Goal: Navigation & Orientation: Find specific page/section

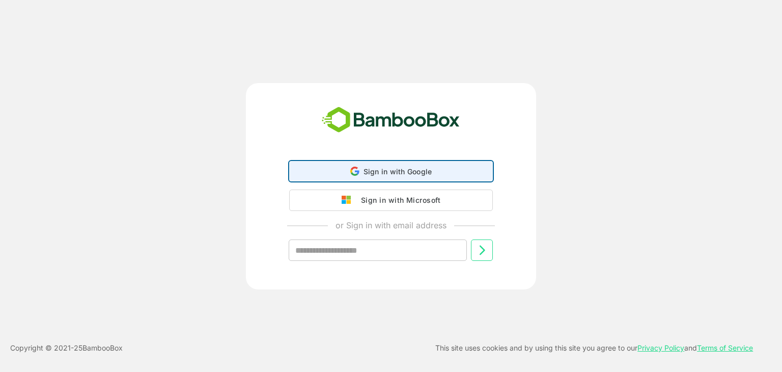
click at [411, 172] on span "Sign in with Google" at bounding box center [398, 171] width 69 height 9
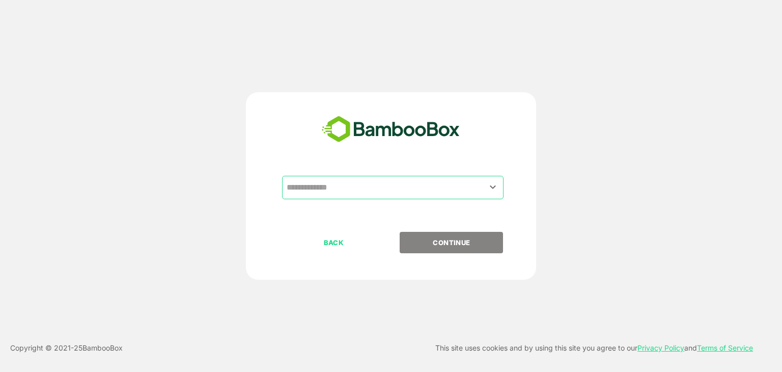
click at [357, 189] on input "text" at bounding box center [392, 187] width 217 height 19
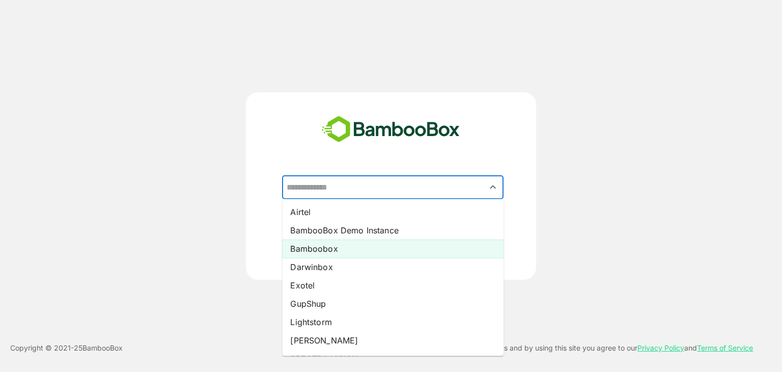
click at [346, 243] on li "Bamboobox" at bounding box center [393, 248] width 222 height 18
type input "*********"
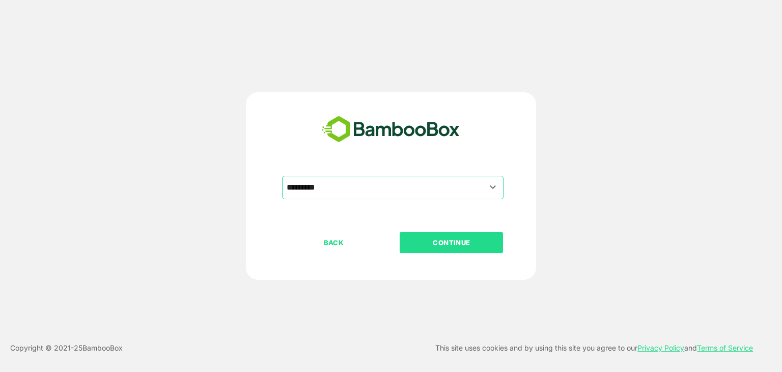
click at [440, 239] on p "CONTINUE" at bounding box center [452, 242] width 102 height 11
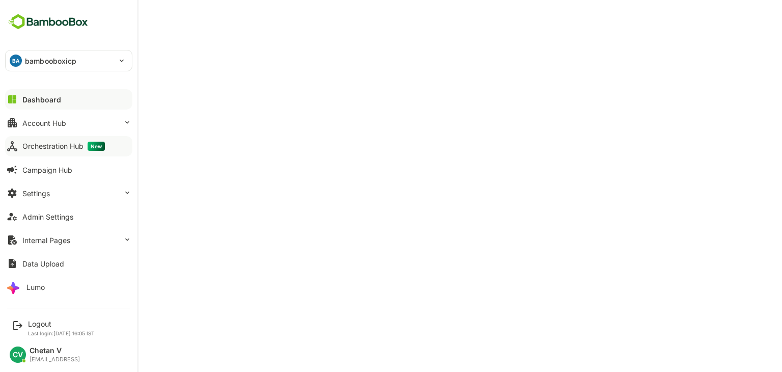
click at [58, 151] on button "Orchestration Hub New" at bounding box center [68, 146] width 127 height 20
click at [63, 220] on div "Admin Settings" at bounding box center [47, 216] width 51 height 9
click at [59, 149] on div "Orchestration Hub New" at bounding box center [63, 146] width 82 height 9
click at [43, 219] on div "Admin Settings" at bounding box center [47, 216] width 51 height 9
click at [31, 323] on div "Logout" at bounding box center [61, 323] width 67 height 9
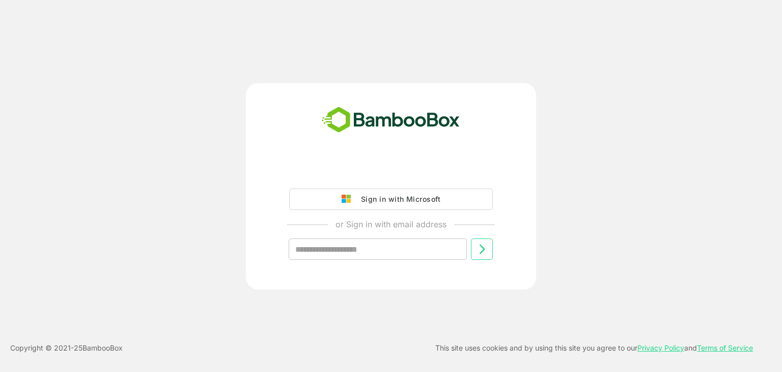
click at [371, 183] on div "Sign in with Microsoft or Sign in with email address ​" at bounding box center [391, 218] width 254 height 115
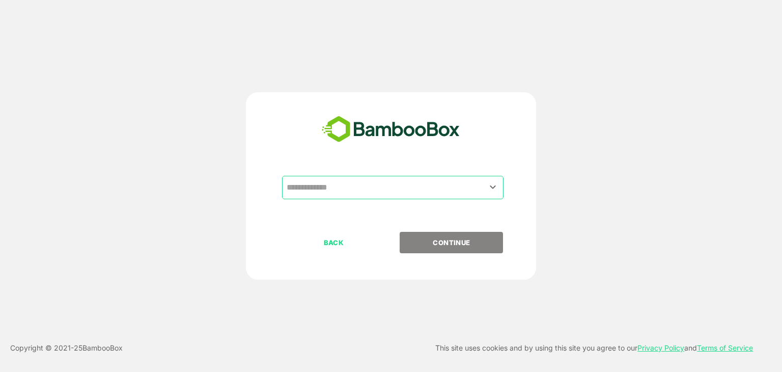
click at [342, 179] on input "text" at bounding box center [392, 187] width 217 height 19
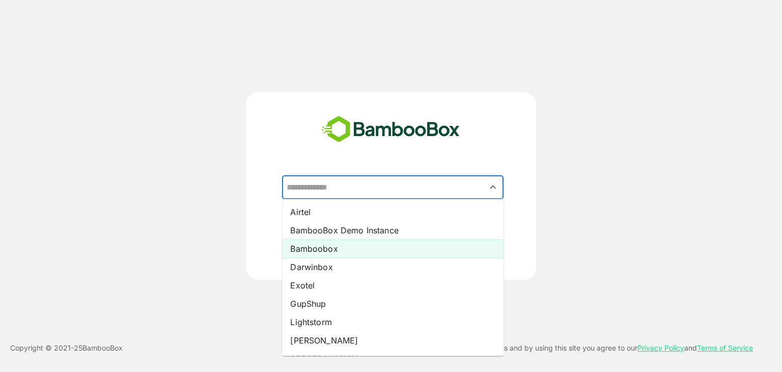
click at [321, 247] on li "Bamboobox" at bounding box center [393, 248] width 222 height 18
type input "*********"
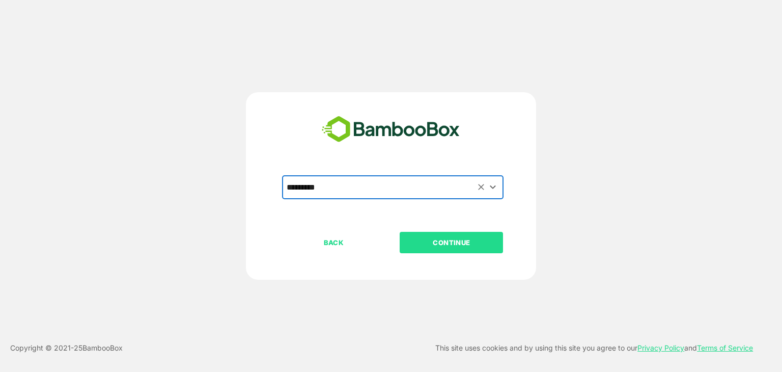
click at [440, 239] on p "CONTINUE" at bounding box center [452, 242] width 102 height 11
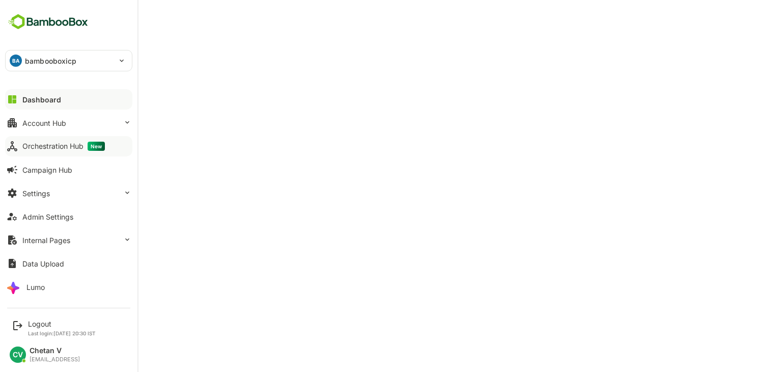
click at [44, 148] on div "Orchestration Hub New" at bounding box center [63, 146] width 82 height 9
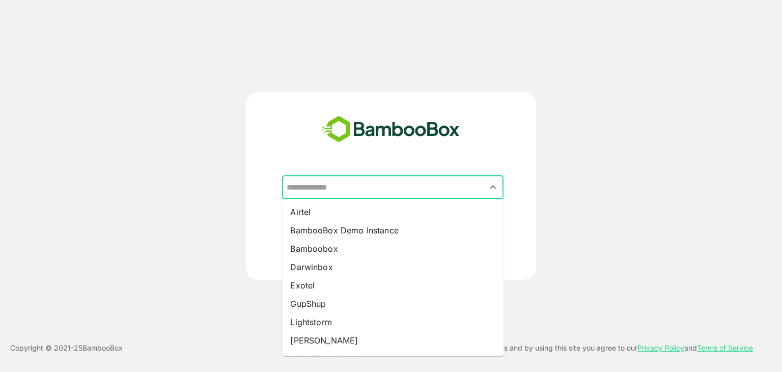
click at [364, 184] on input "text" at bounding box center [392, 187] width 217 height 19
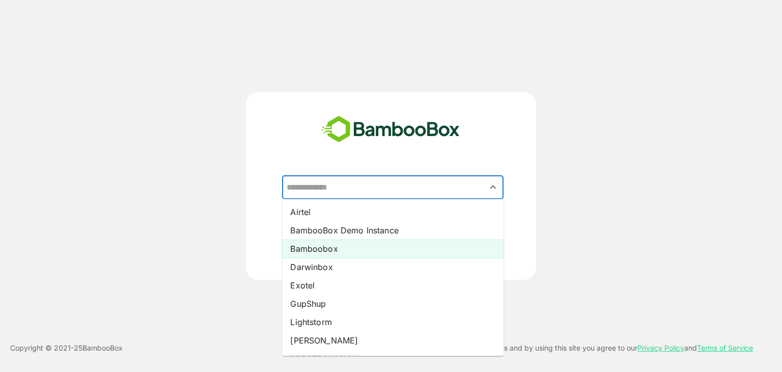
click at [338, 247] on li "Bamboobox" at bounding box center [393, 248] width 222 height 18
type input "*********"
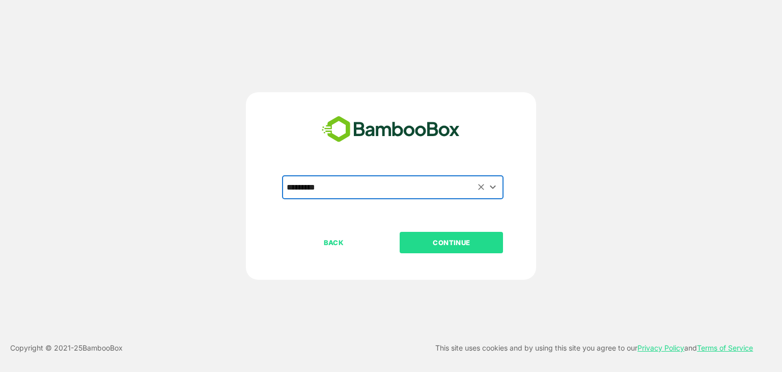
click at [427, 242] on p "CONTINUE" at bounding box center [452, 242] width 102 height 11
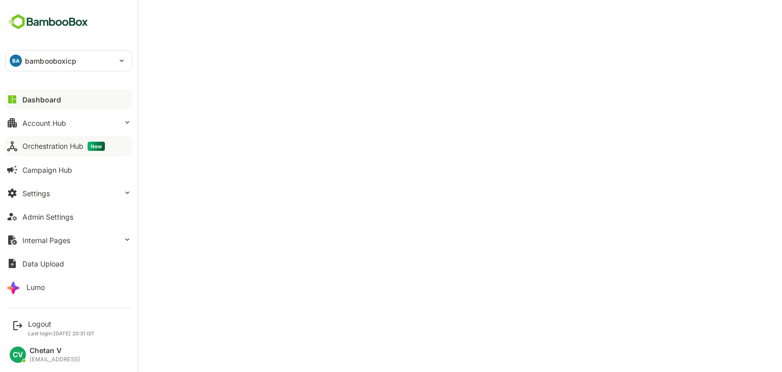
click at [45, 148] on div "Orchestration Hub New" at bounding box center [63, 146] width 82 height 9
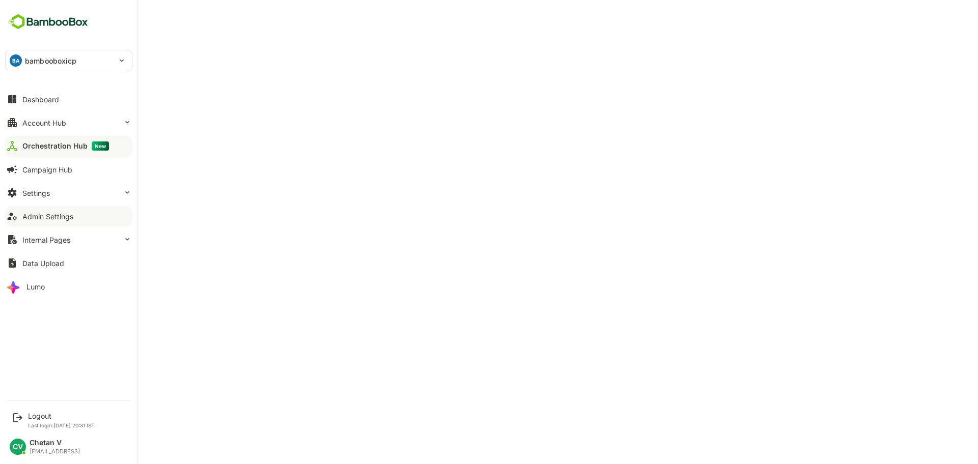
click at [49, 220] on div "Admin Settings" at bounding box center [47, 216] width 51 height 9
click at [43, 371] on div "Logout" at bounding box center [61, 416] width 67 height 9
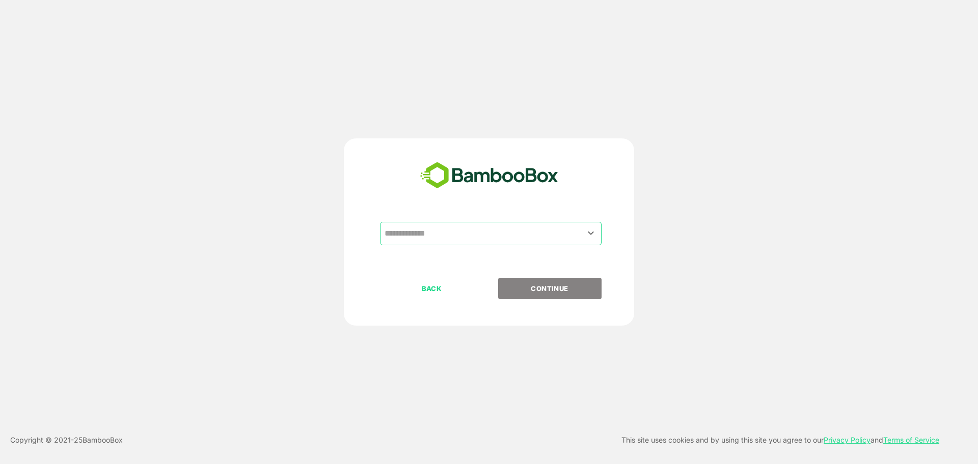
click at [467, 227] on input "text" at bounding box center [490, 233] width 217 height 19
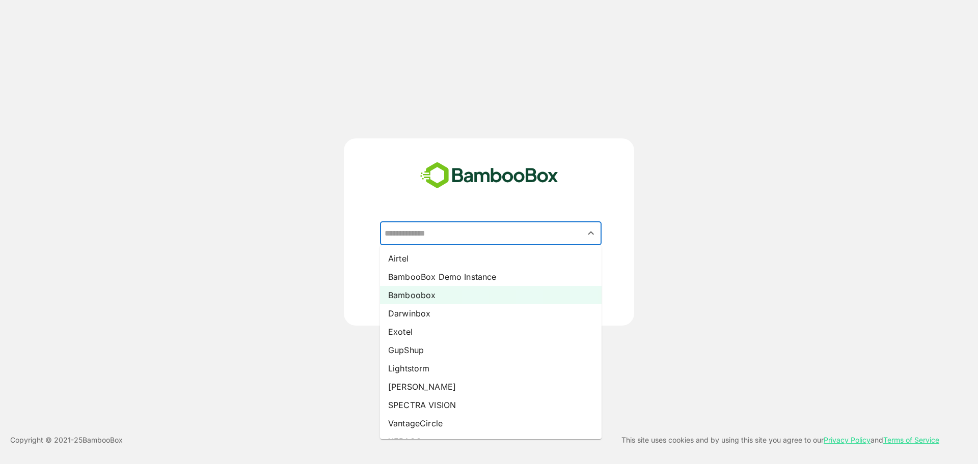
click at [446, 298] on li "Bamboobox" at bounding box center [491, 295] width 222 height 18
type input "*********"
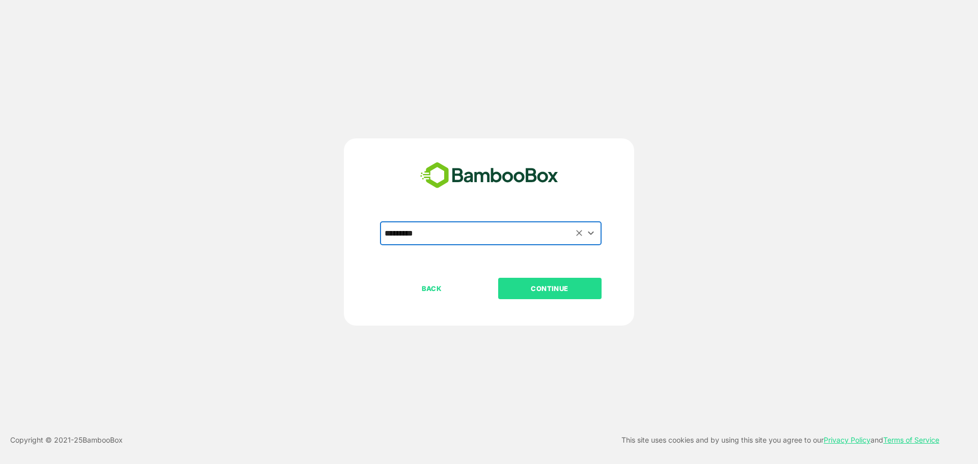
click at [547, 294] on p "CONTINUE" at bounding box center [550, 288] width 102 height 11
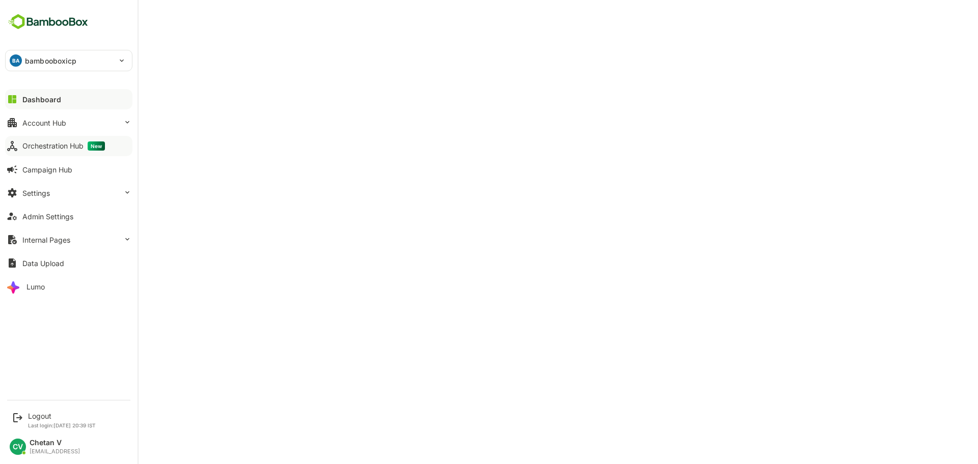
click at [25, 148] on div "Orchestration Hub New" at bounding box center [63, 146] width 82 height 9
click at [44, 218] on div "Admin Settings" at bounding box center [47, 216] width 51 height 9
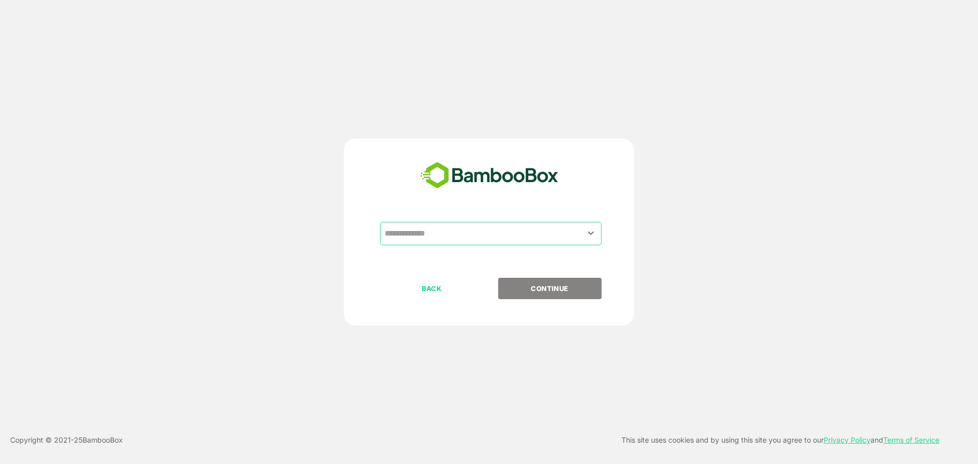
click at [440, 223] on div "​" at bounding box center [491, 233] width 222 height 23
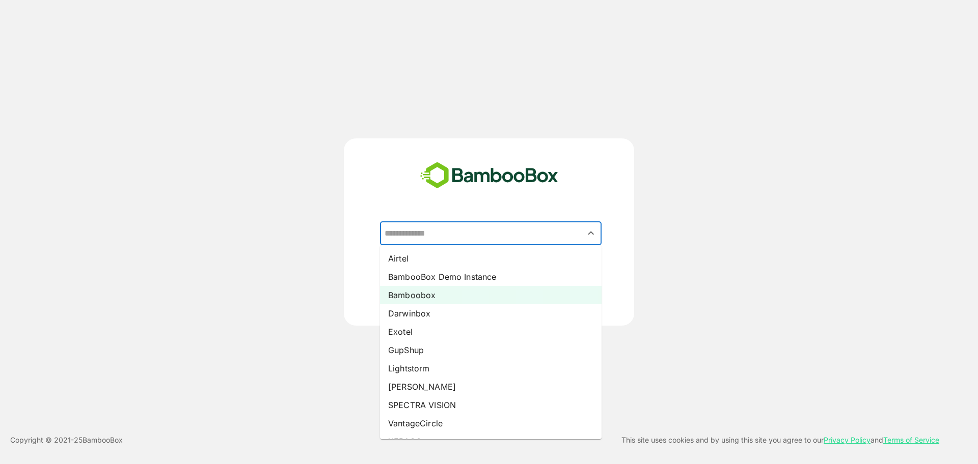
click at [423, 293] on li "Bamboobox" at bounding box center [491, 295] width 222 height 18
type input "*********"
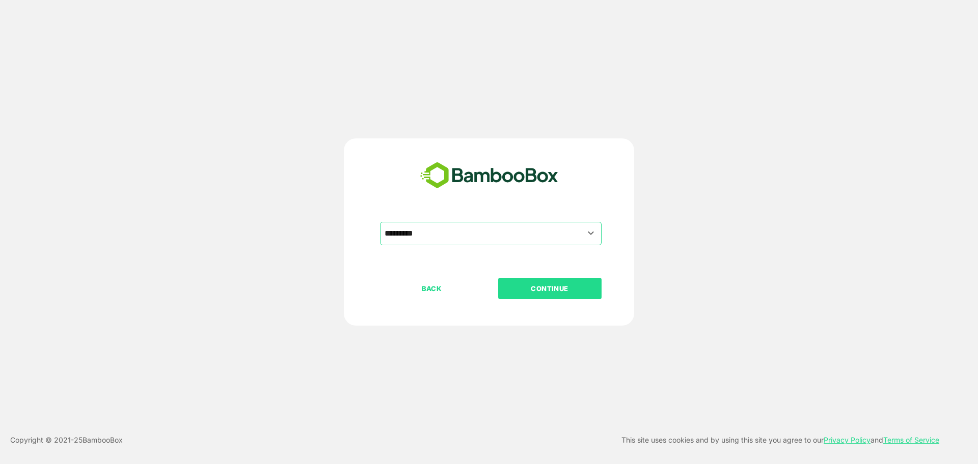
click at [538, 288] on p "CONTINUE" at bounding box center [550, 288] width 102 height 11
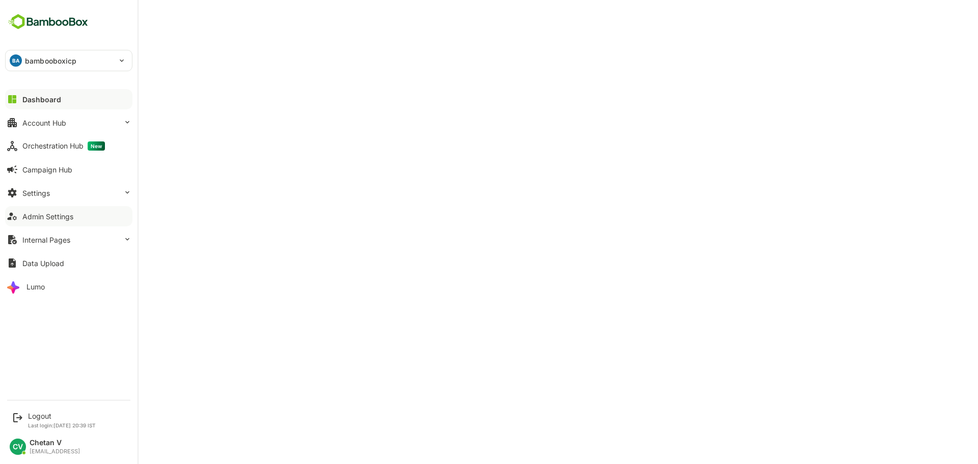
click at [43, 218] on div "Admin Settings" at bounding box center [47, 216] width 51 height 9
click at [36, 147] on div "Orchestration Hub New" at bounding box center [63, 146] width 82 height 9
click at [46, 216] on div "Admin Settings" at bounding box center [47, 216] width 51 height 9
click at [35, 149] on div "Orchestration Hub New" at bounding box center [63, 146] width 82 height 9
